Goal: Information Seeking & Learning: Learn about a topic

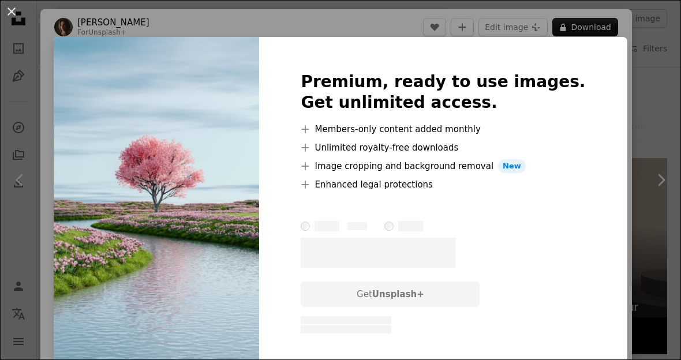
scroll to position [618, 0]
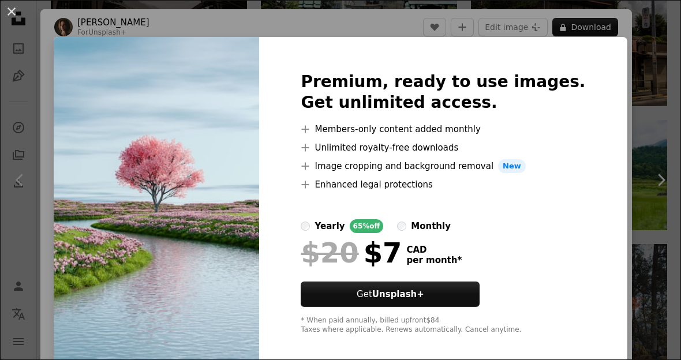
click at [625, 108] on div "An X shape Premium, ready to use images. Get unlimited access. A plus sign Memb…" at bounding box center [340, 180] width 681 height 360
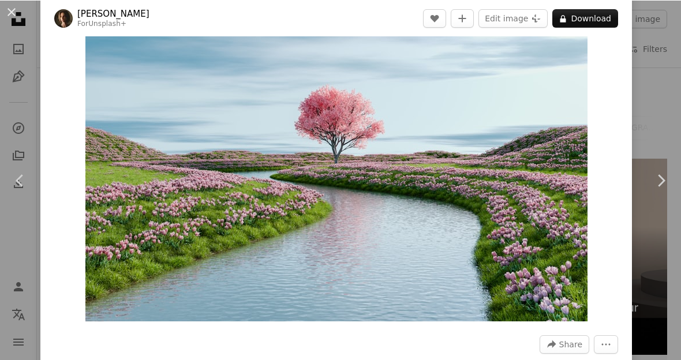
scroll to position [94, 0]
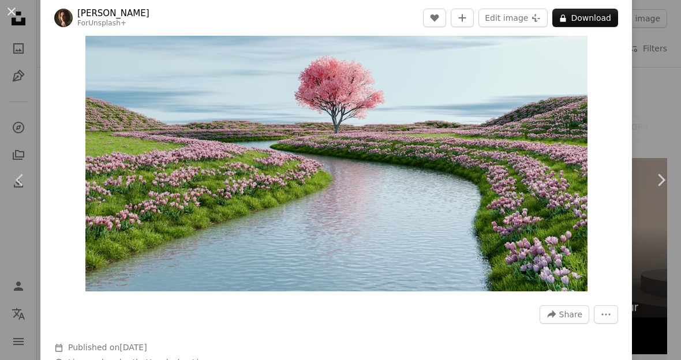
click at [6, 16] on button "An X shape" at bounding box center [12, 12] width 14 height 14
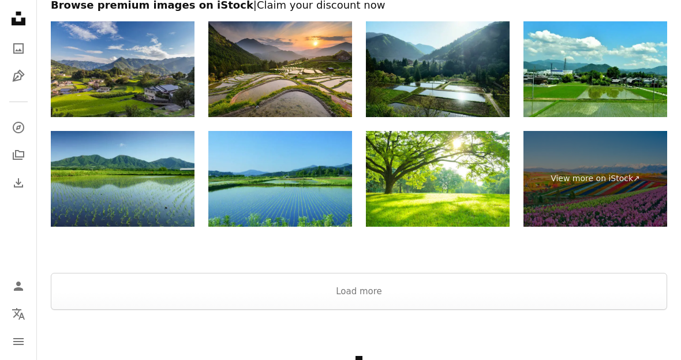
scroll to position [1632, 0]
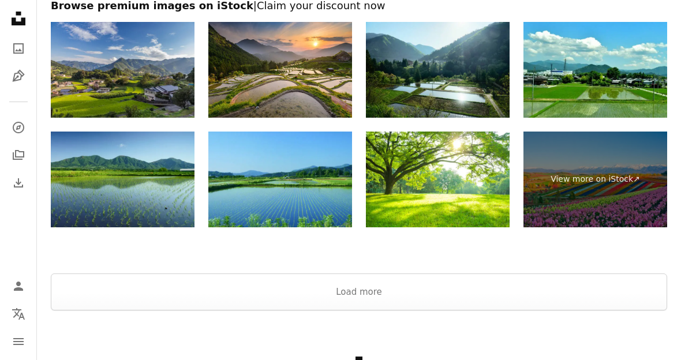
click at [442, 284] on button "Load more" at bounding box center [359, 292] width 617 height 37
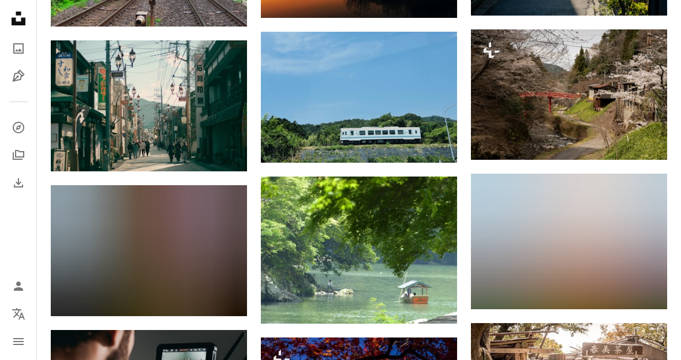
scroll to position [1419, 0]
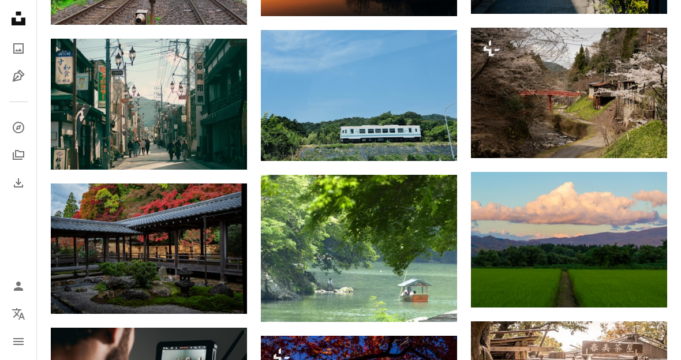
click at [618, 230] on img at bounding box center [569, 240] width 196 height 136
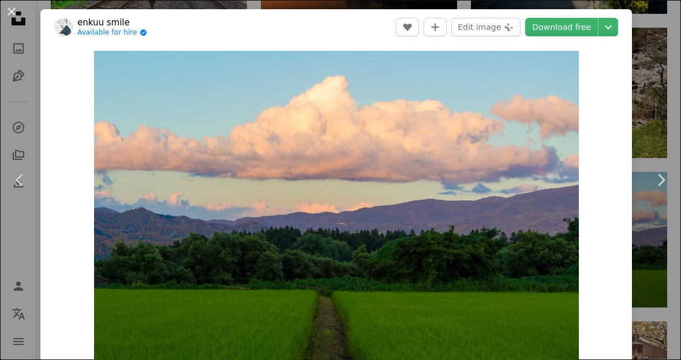
click at [15, 8] on button "An X shape" at bounding box center [12, 12] width 14 height 14
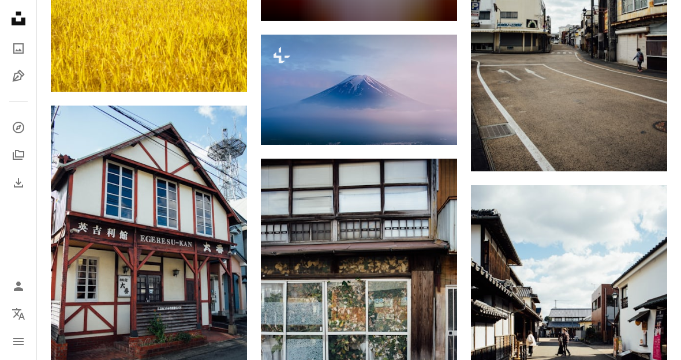
scroll to position [12296, 0]
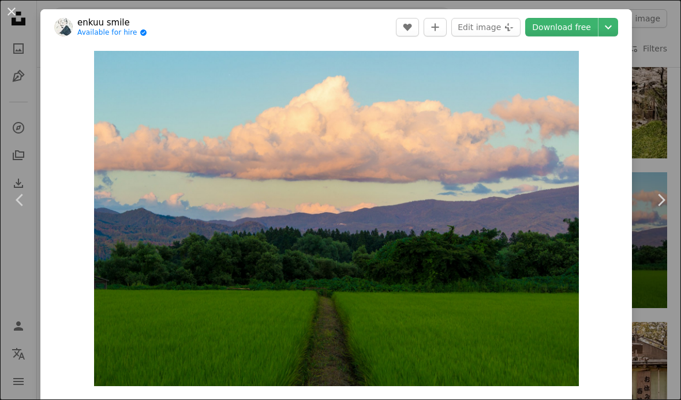
click at [9, 12] on button "An X shape" at bounding box center [12, 12] width 14 height 14
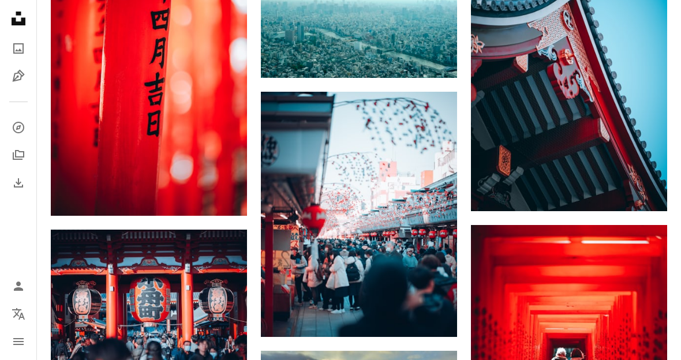
click at [607, 185] on img at bounding box center [569, 64] width 196 height 294
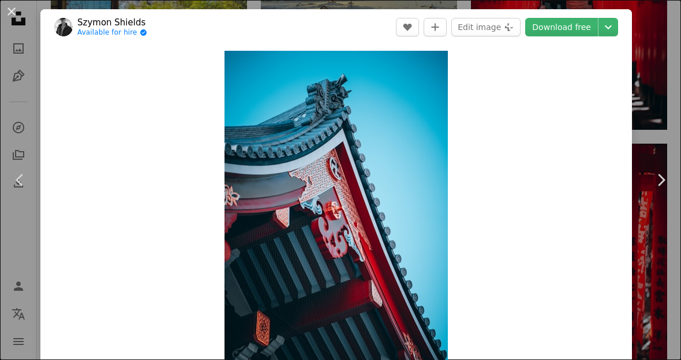
click at [8, 18] on button "An X shape" at bounding box center [12, 12] width 14 height 14
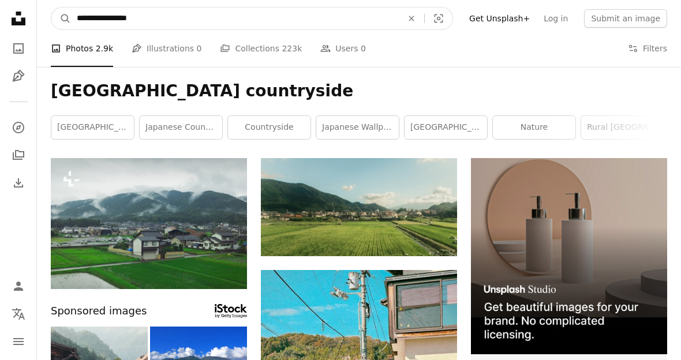
click at [196, 25] on input "**********" at bounding box center [235, 19] width 328 height 22
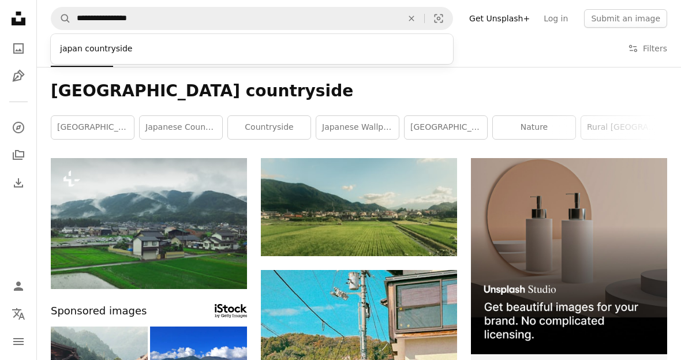
click at [424, 23] on button "An X shape" at bounding box center [411, 19] width 25 height 22
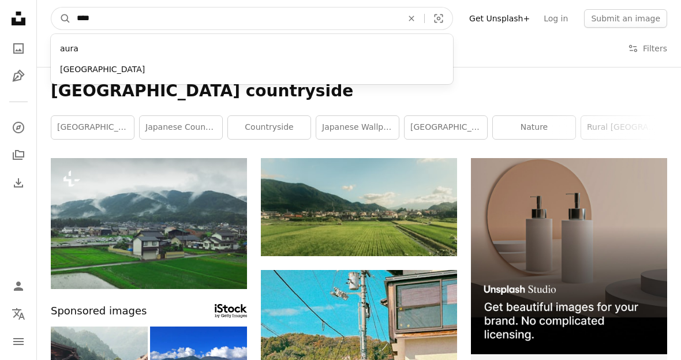
type input "****"
click at [61, 18] on button "A magnifying glass" at bounding box center [61, 19] width 20 height 22
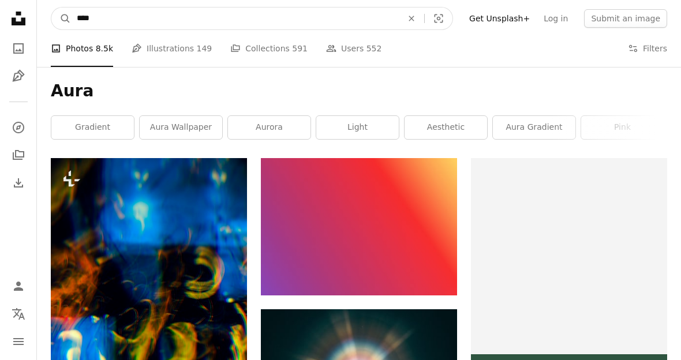
click at [373, 22] on input "****" at bounding box center [235, 19] width 328 height 22
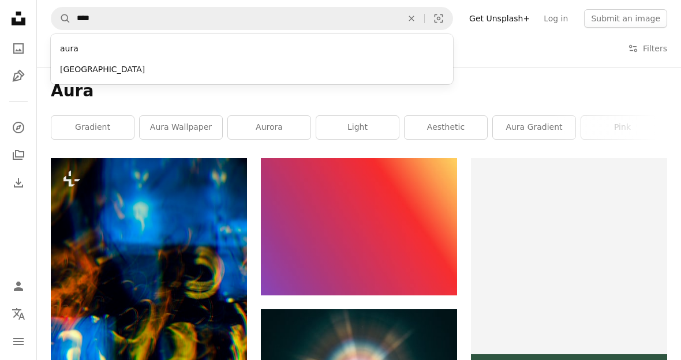
click at [420, 21] on icon "An X shape" at bounding box center [411, 18] width 25 height 9
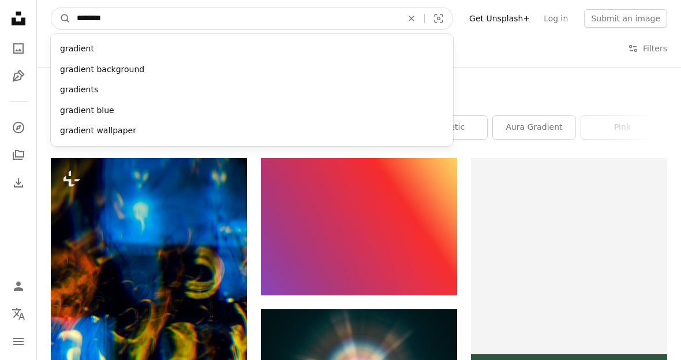
type input "********"
click at [61, 18] on button "A magnifying glass" at bounding box center [61, 19] width 20 height 22
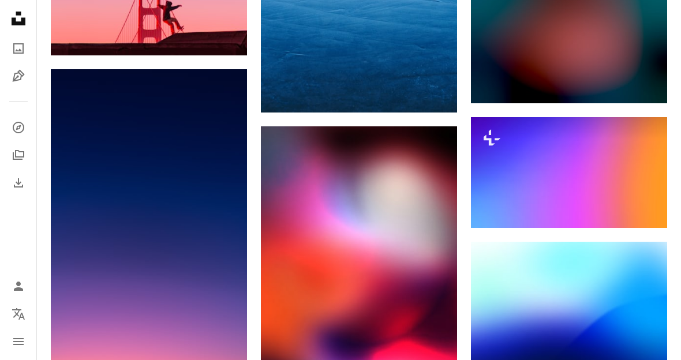
scroll to position [12556, 0]
